Goal: Task Accomplishment & Management: Use online tool/utility

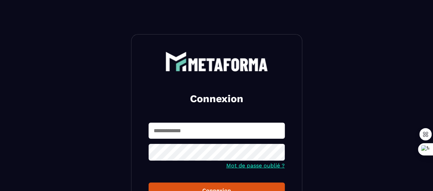
type input "**********"
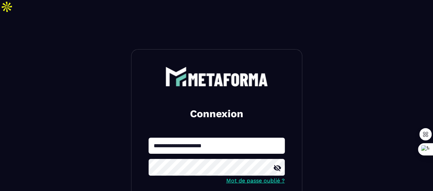
click at [278, 165] on icon at bounding box center [278, 168] width 8 height 6
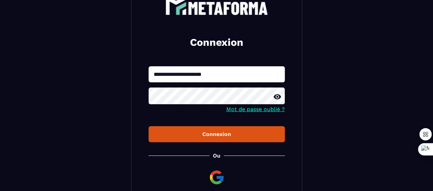
scroll to position [80, 0]
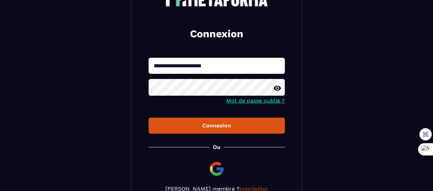
click at [253, 123] on div "Connexion" at bounding box center [216, 126] width 125 height 7
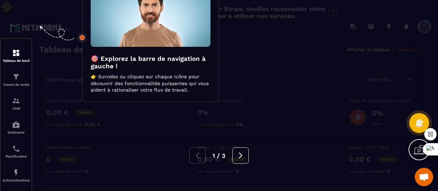
click at [253, 113] on div at bounding box center [219, 95] width 438 height 191
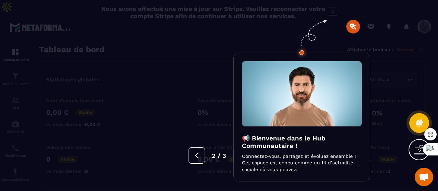
click at [233, 155] on button at bounding box center [241, 156] width 16 height 16
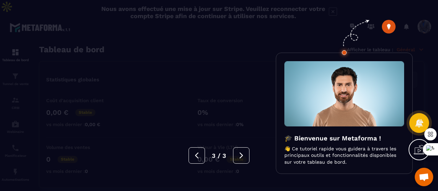
click at [178, 98] on div at bounding box center [219, 95] width 438 height 191
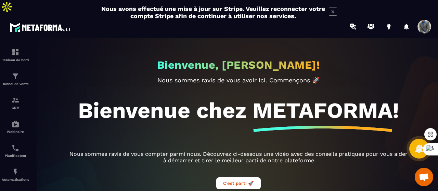
click at [20, 64] on div at bounding box center [239, 125] width 438 height 175
click at [15, 72] on img at bounding box center [15, 76] width 8 height 8
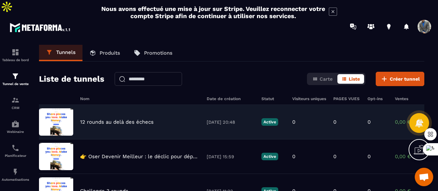
click at [142, 119] on p "12 rounds au delà des échecs" at bounding box center [117, 122] width 74 height 6
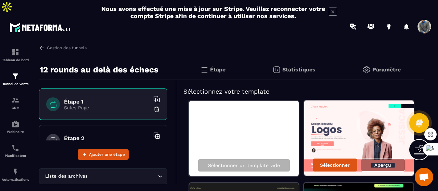
click at [417, 155] on icon at bounding box center [419, 149] width 11 height 11
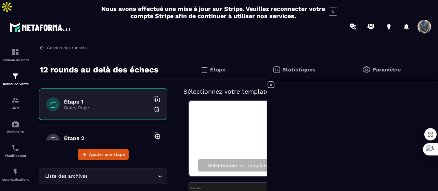
click at [272, 86] on icon at bounding box center [271, 85] width 8 height 8
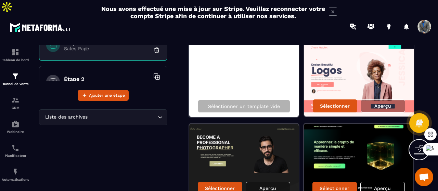
scroll to position [63, 0]
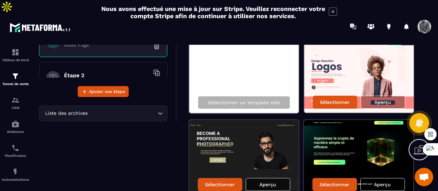
click at [260, 182] on p "Aperçu" at bounding box center [268, 184] width 17 height 5
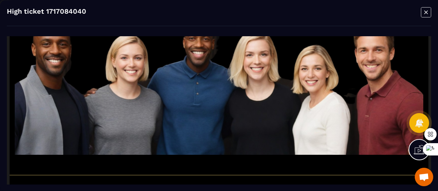
scroll to position [1548, 0]
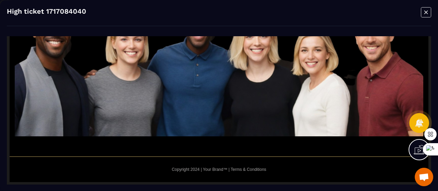
click at [428, 13] on icon "Modal window" at bounding box center [426, 12] width 10 height 11
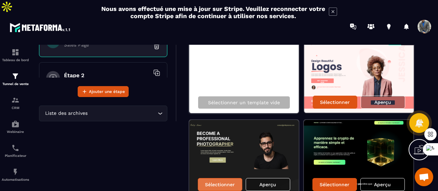
click at [224, 178] on div "Sélectionner" at bounding box center [220, 184] width 45 height 13
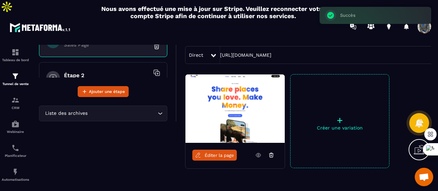
click at [346, 116] on p "+" at bounding box center [340, 121] width 99 height 10
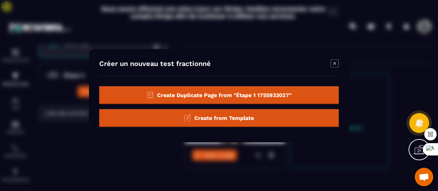
click at [318, 117] on div "Create from Template" at bounding box center [219, 118] width 240 height 18
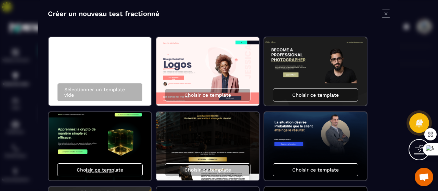
click at [382, 14] on icon "Modal window" at bounding box center [386, 14] width 8 height 8
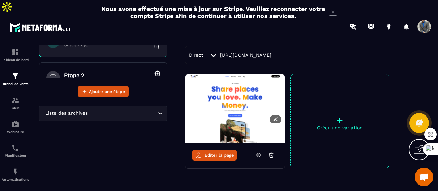
click at [229, 81] on img at bounding box center [235, 109] width 99 height 68
click at [214, 153] on span "Éditer la page" at bounding box center [219, 155] width 29 height 5
